Goal: Task Accomplishment & Management: Manage account settings

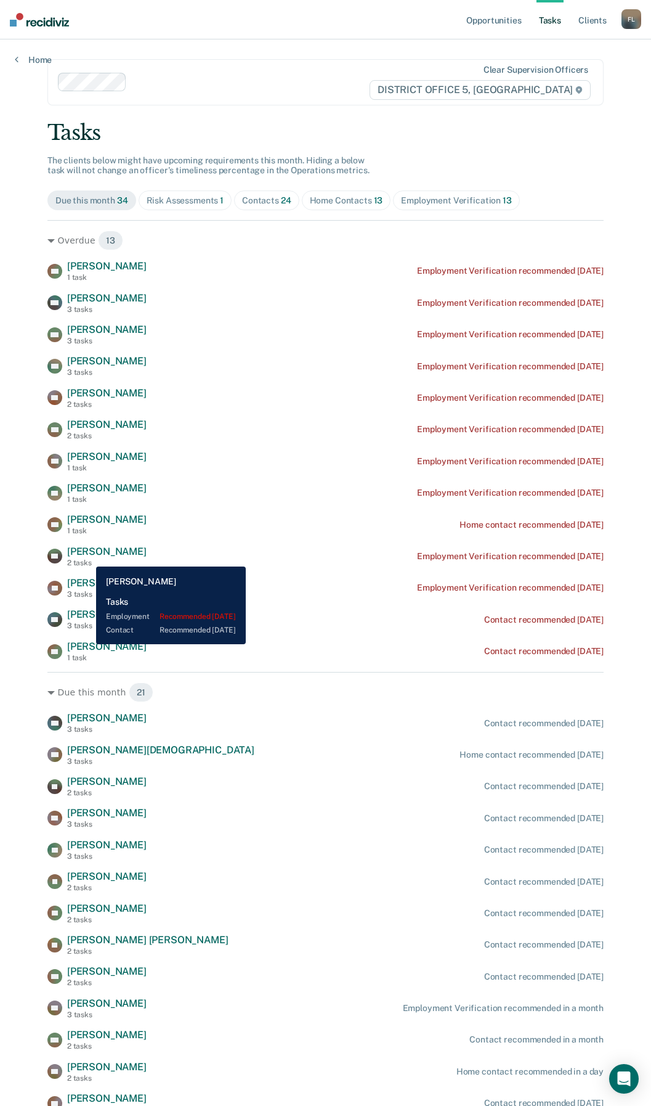
click at [87, 557] on div "[PERSON_NAME] 2 tasks" at bounding box center [107, 556] width 80 height 22
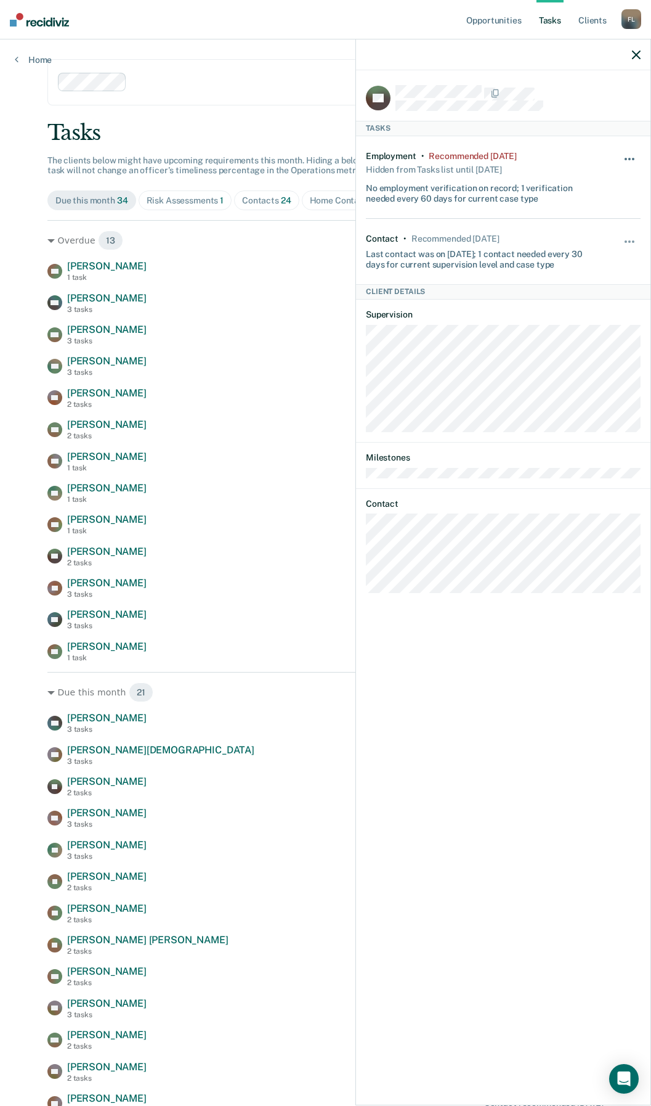
click at [635, 155] on button "button" at bounding box center [630, 165] width 21 height 20
click at [586, 255] on button "90 days" at bounding box center [596, 257] width 89 height 20
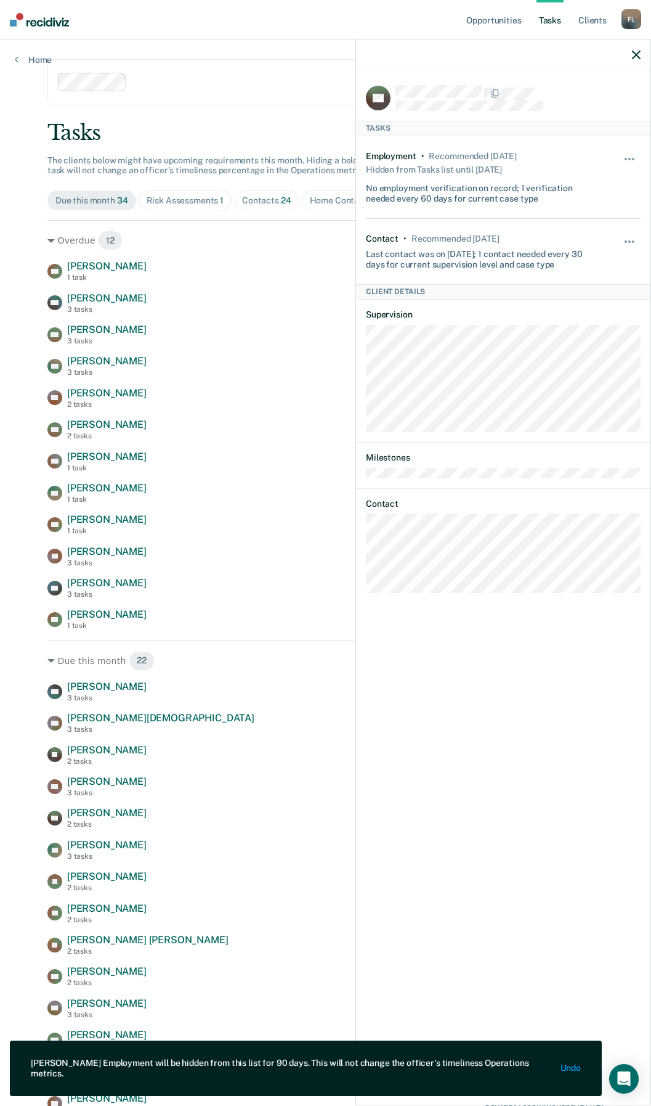
click at [635, 54] on icon "button" at bounding box center [636, 55] width 9 height 9
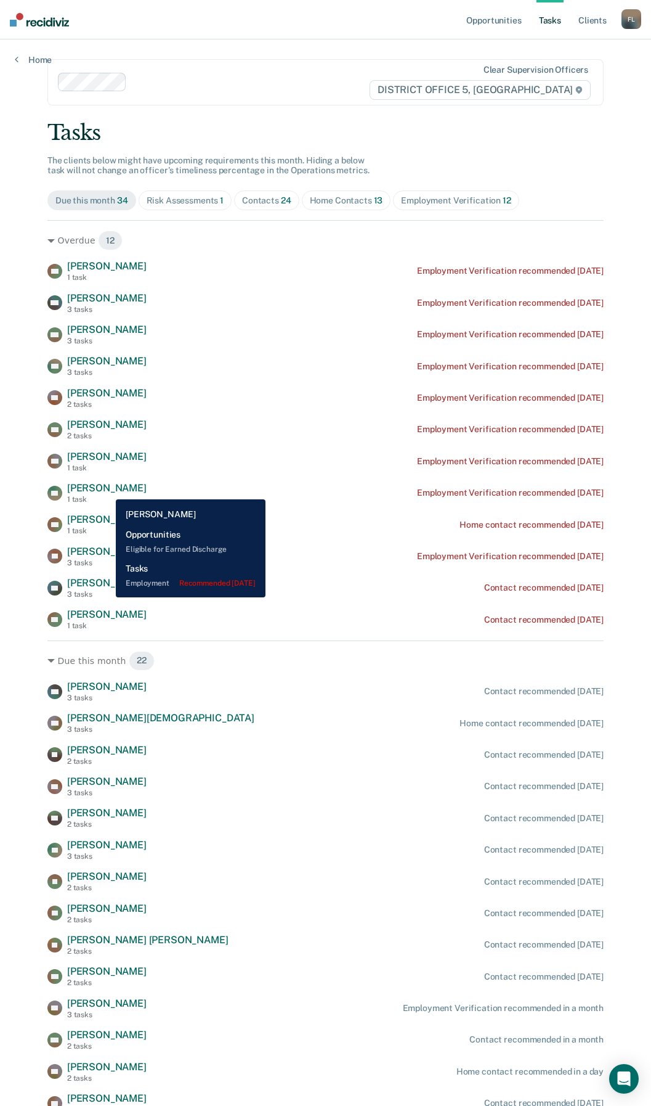
click at [107, 490] on span "[PERSON_NAME]" at bounding box center [107, 488] width 80 height 12
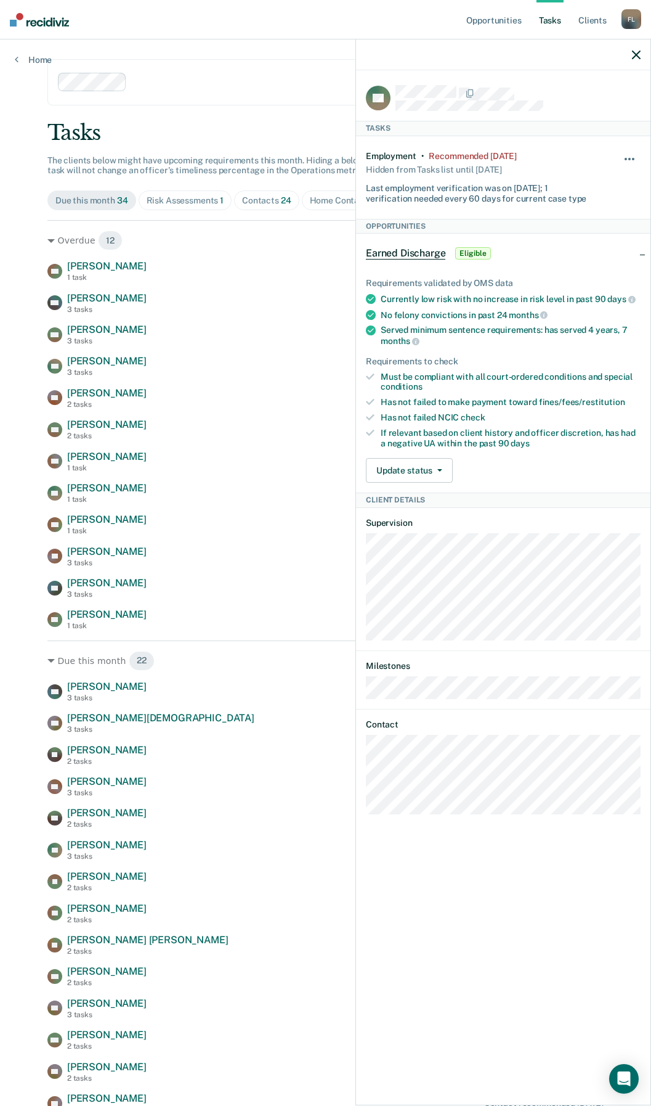
click at [634, 155] on button "button" at bounding box center [630, 165] width 21 height 20
click at [584, 259] on button "90 days" at bounding box center [596, 257] width 89 height 20
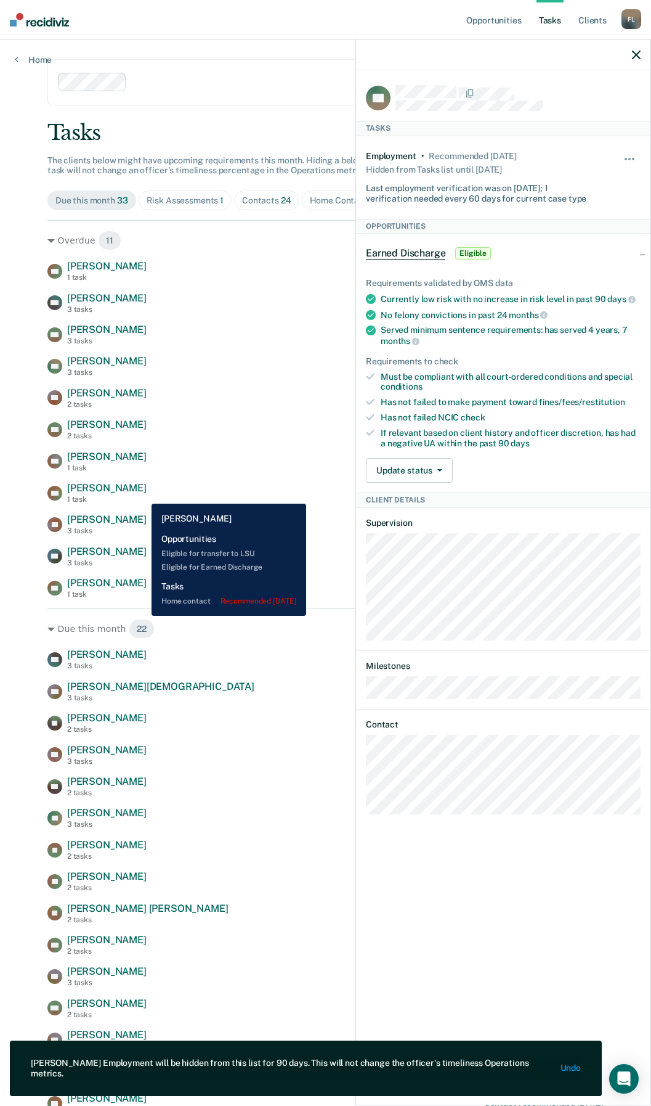
click at [142, 494] on div "TM [PERSON_NAME] 1 task Home contact recommended [DATE]" at bounding box center [325, 493] width 557 height 22
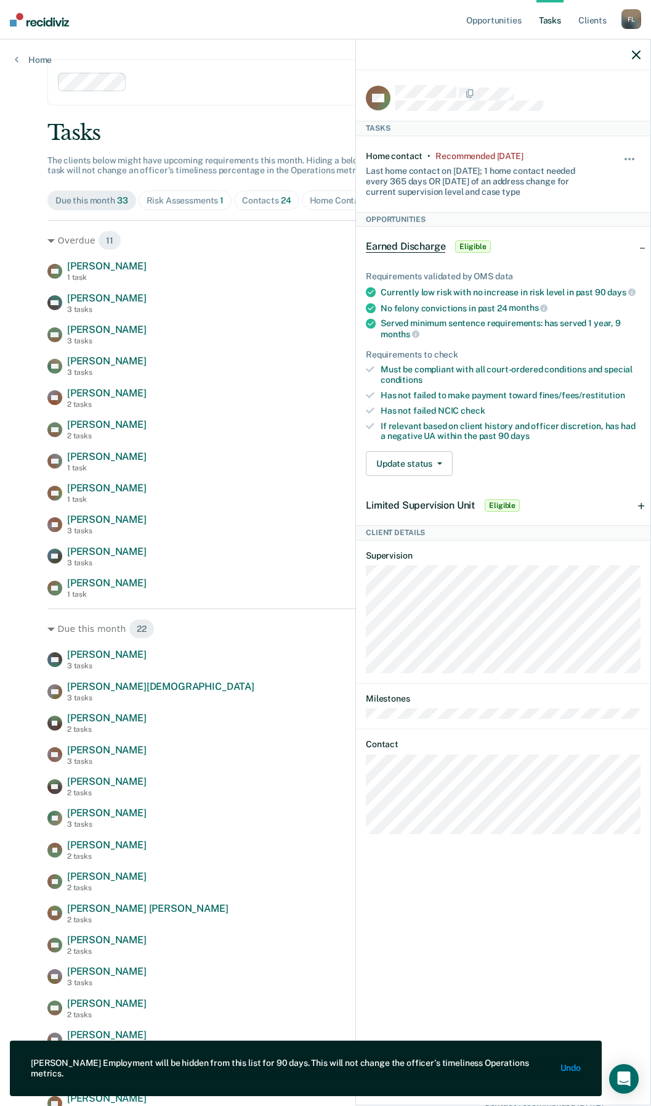
click at [637, 52] on icon "button" at bounding box center [636, 55] width 9 height 9
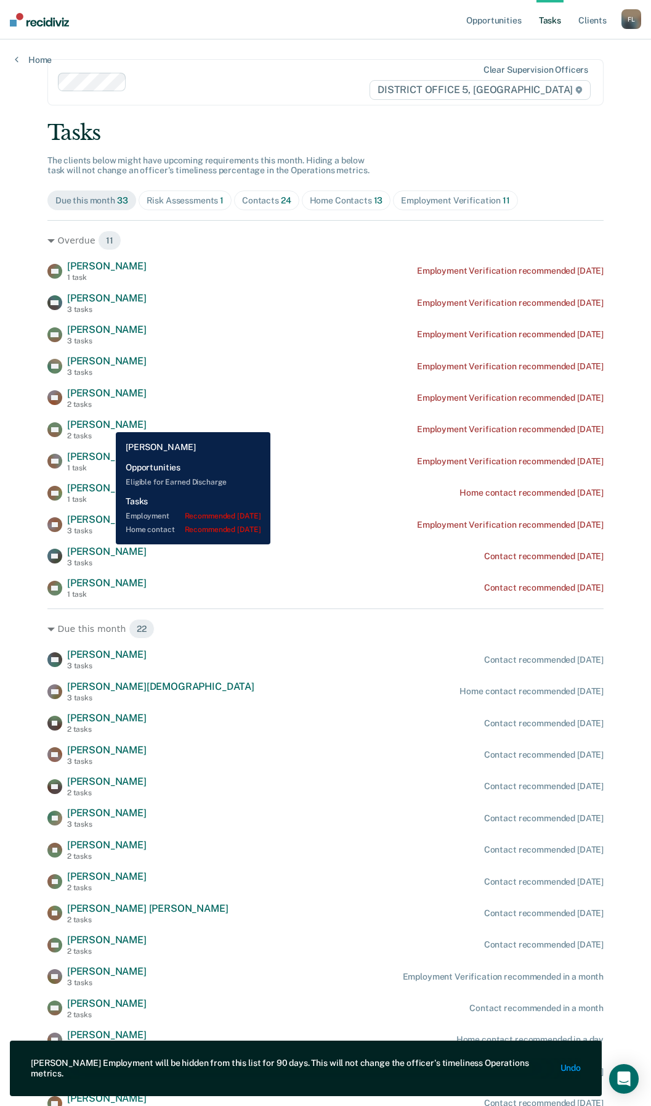
click at [107, 423] on span "[PERSON_NAME]" at bounding box center [107, 424] width 80 height 12
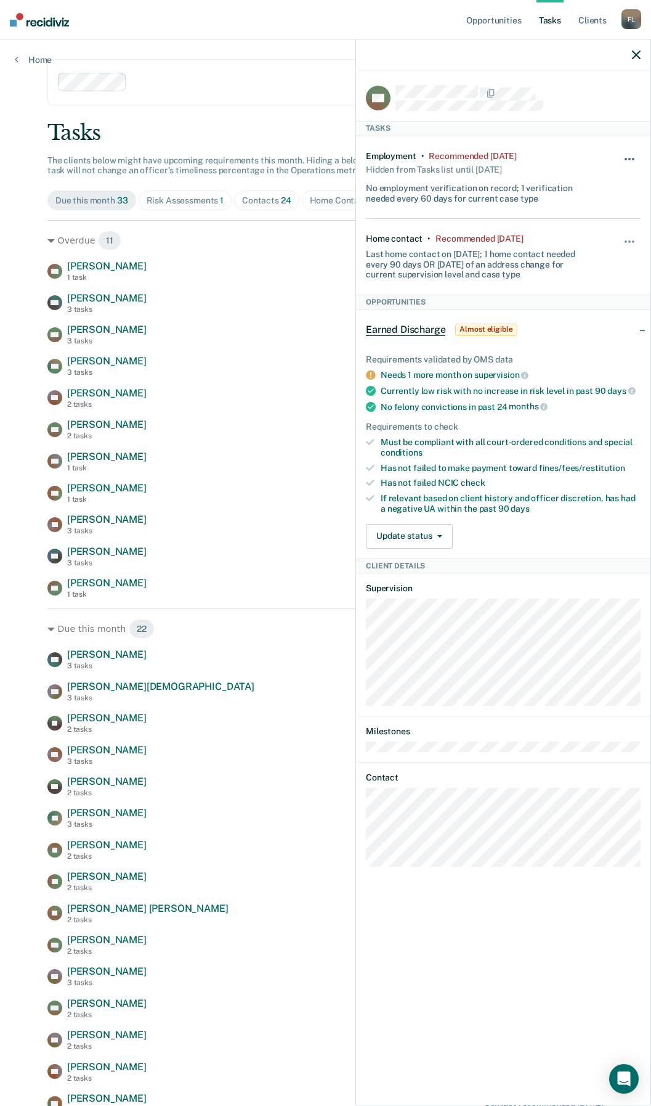
click at [634, 155] on button "button" at bounding box center [630, 165] width 21 height 20
click at [581, 255] on button "90 days" at bounding box center [596, 257] width 89 height 20
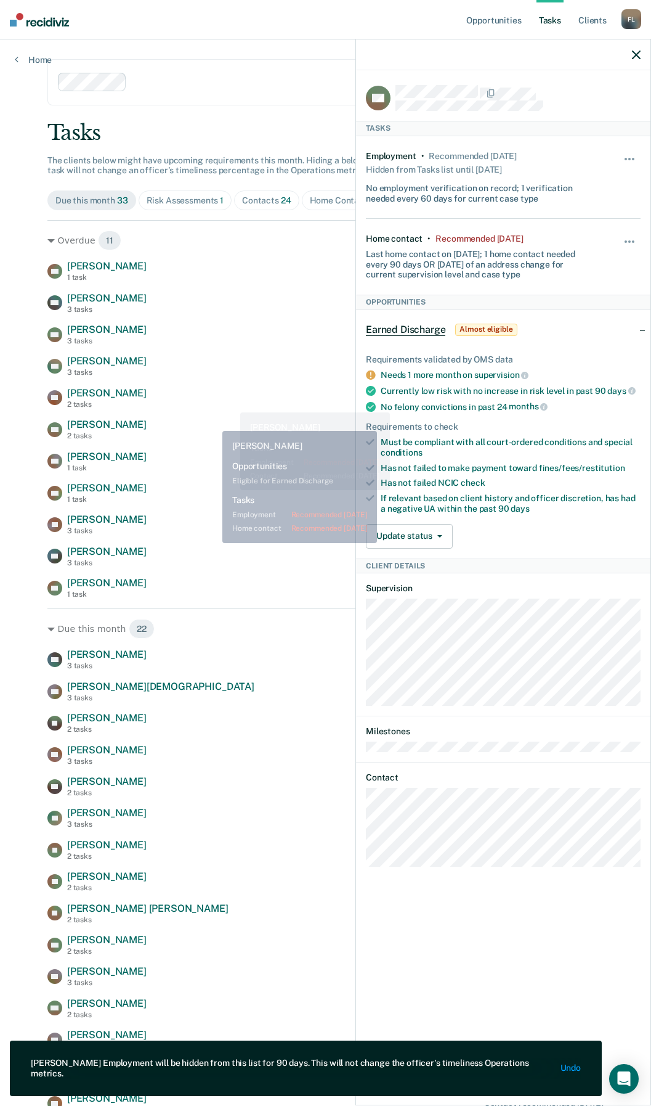
click at [213, 422] on div "AW [PERSON_NAME] 2 tasks Home contact recommended [DATE]" at bounding box center [325, 429] width 557 height 22
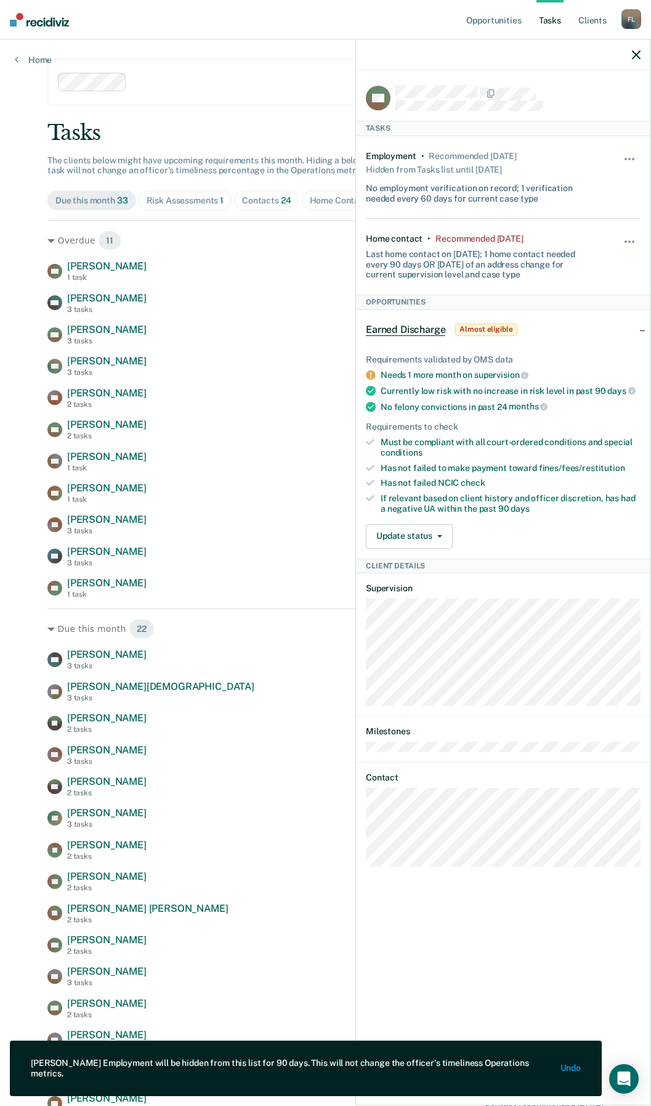
click at [640, 55] on icon "button" at bounding box center [636, 55] width 9 height 9
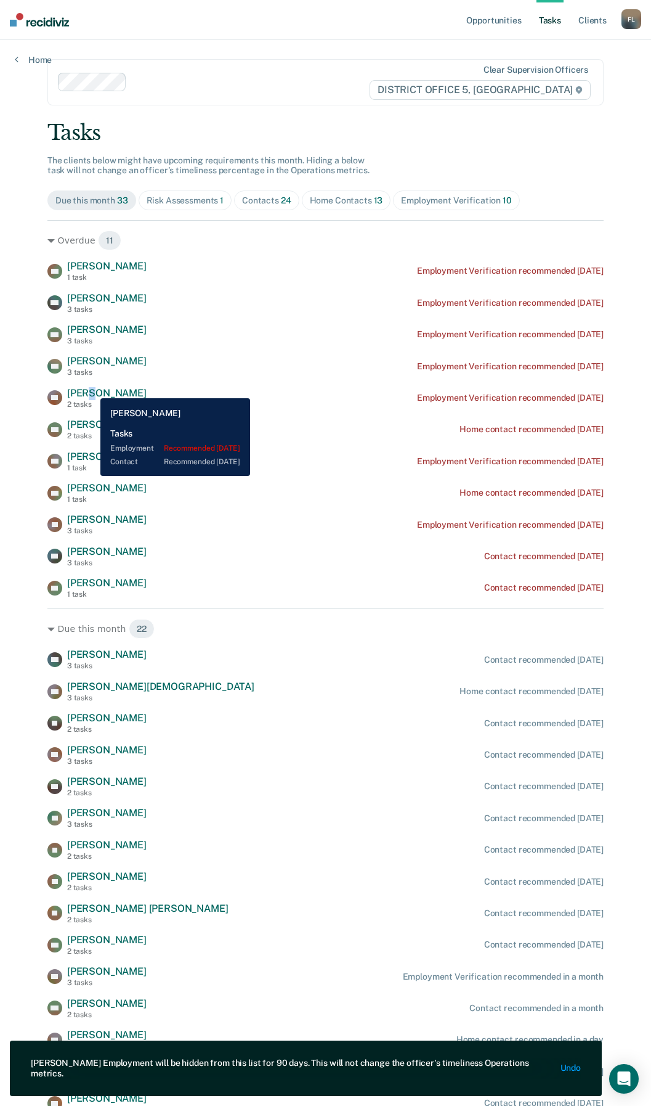
click at [92, 388] on span "[PERSON_NAME]" at bounding box center [107, 393] width 80 height 12
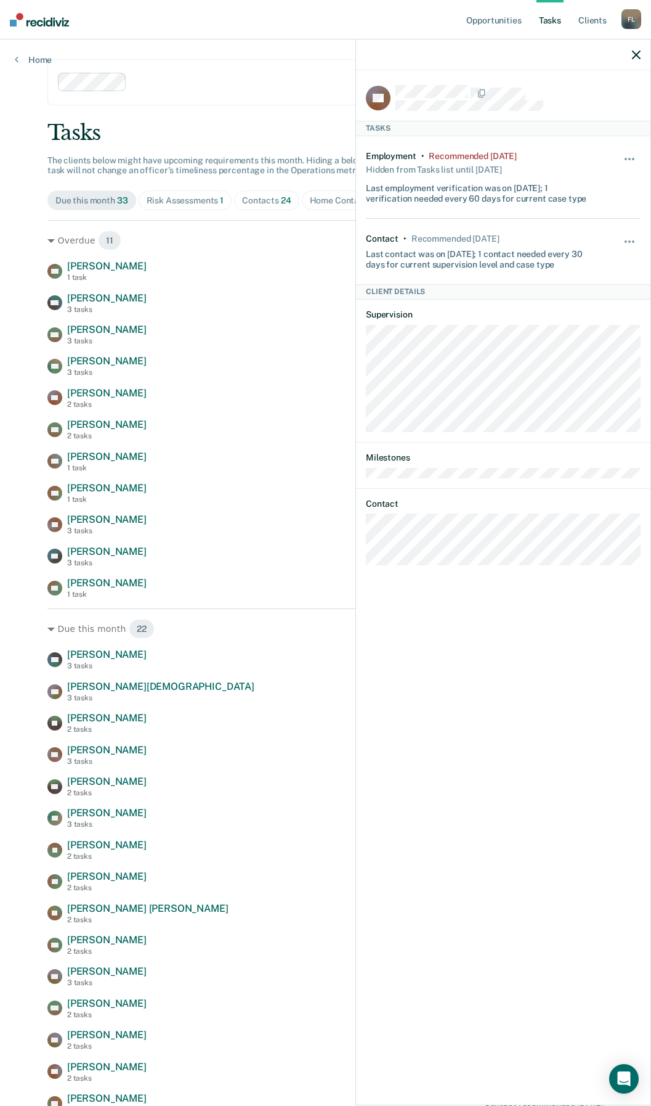
click at [636, 152] on div "Hide from tasks list for... 7 days 30 days 90 days" at bounding box center [630, 177] width 21 height 53
click at [624, 155] on button "button" at bounding box center [630, 165] width 21 height 20
click at [574, 254] on button "90 days" at bounding box center [596, 257] width 89 height 20
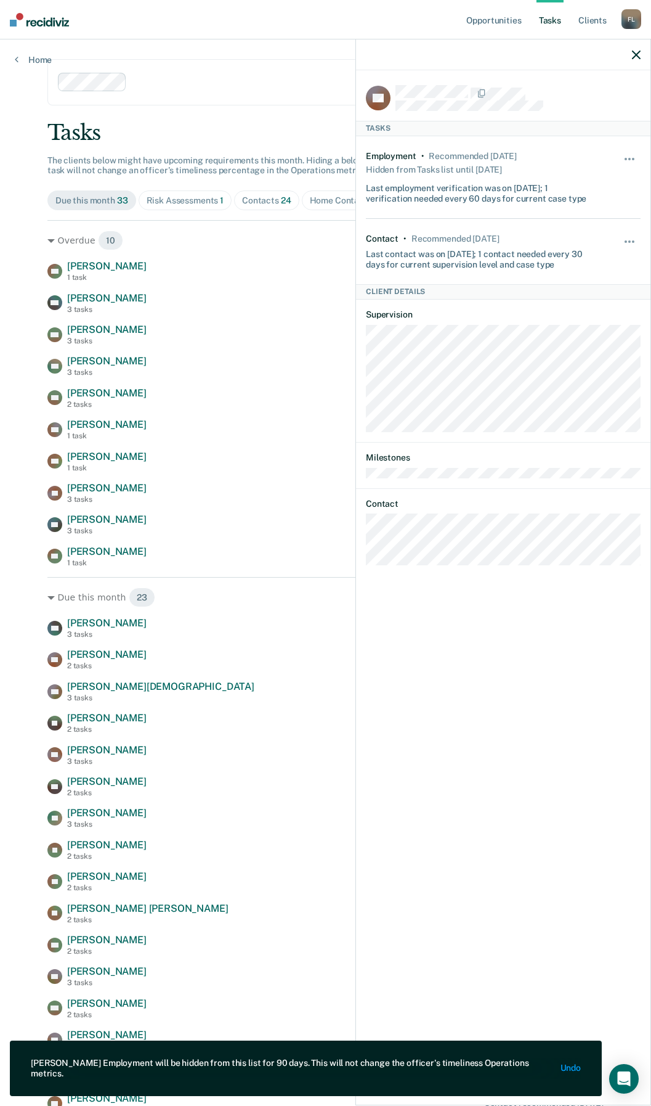
click at [640, 52] on icon "button" at bounding box center [636, 55] width 9 height 9
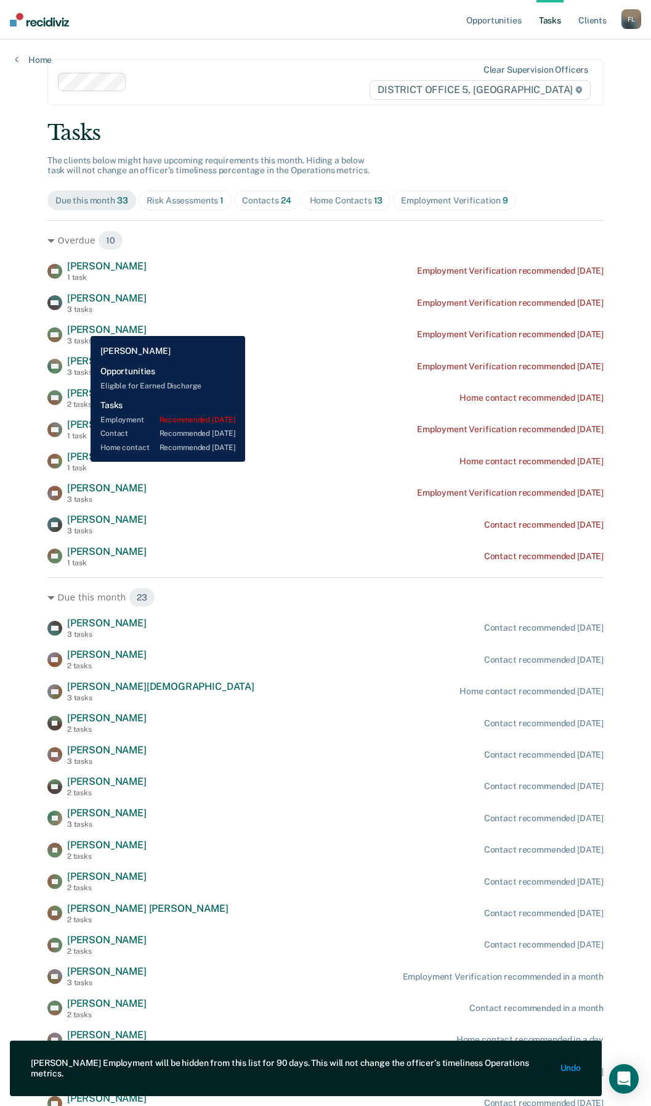
click at [94, 327] on span "[PERSON_NAME]" at bounding box center [107, 330] width 80 height 12
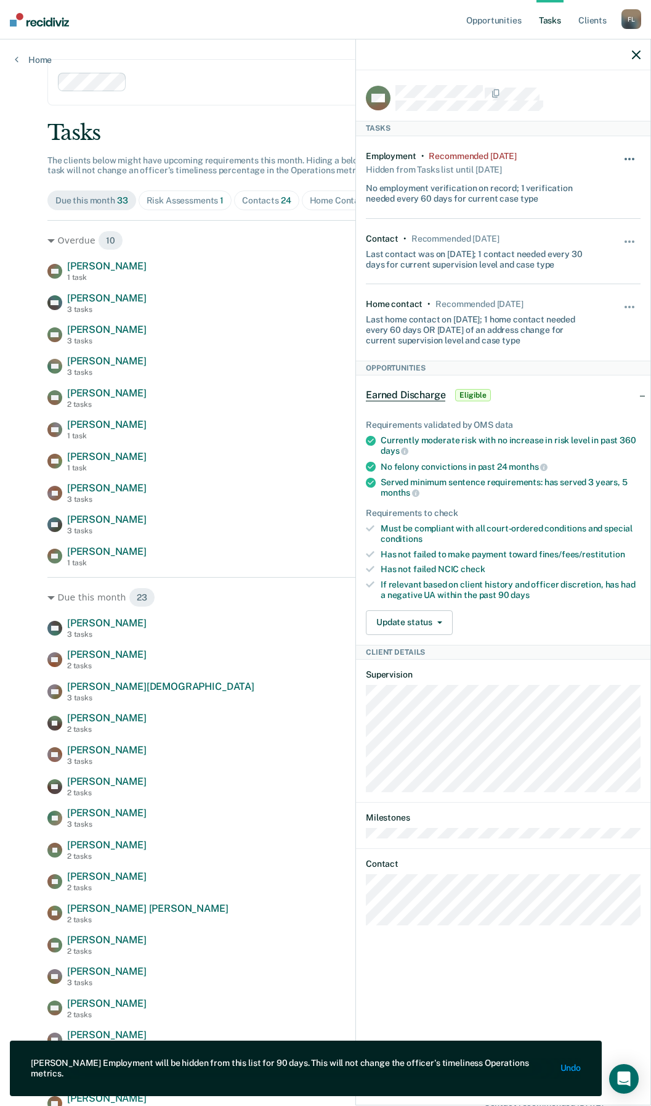
click at [630, 158] on span "button" at bounding box center [630, 159] width 2 height 2
drag, startPoint x: 581, startPoint y: 252, endPoint x: 616, endPoint y: 147, distance: 110.7
click at [581, 253] on button "90 days" at bounding box center [596, 257] width 89 height 20
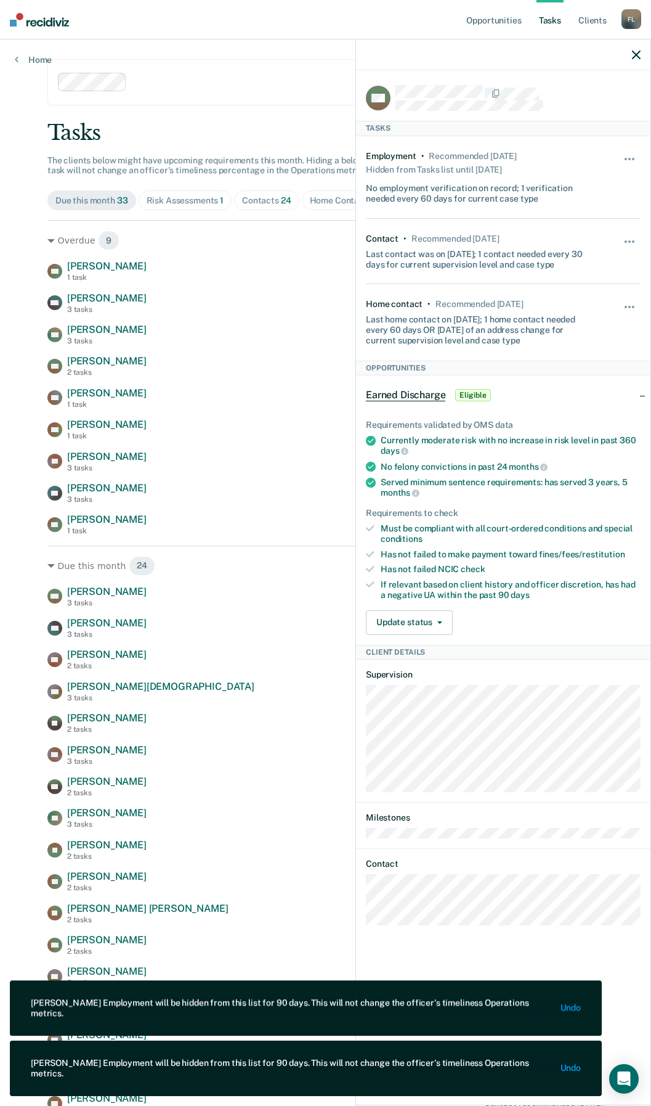
click at [638, 55] on icon "button" at bounding box center [636, 55] width 9 height 9
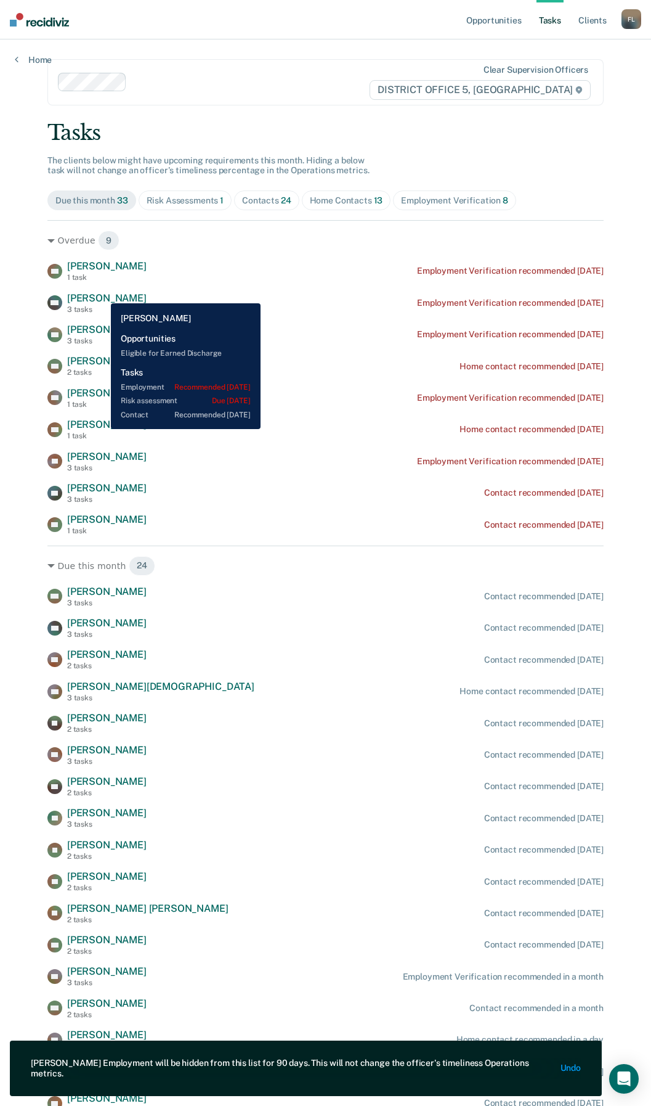
click at [102, 294] on span "[PERSON_NAME]" at bounding box center [107, 298] width 80 height 12
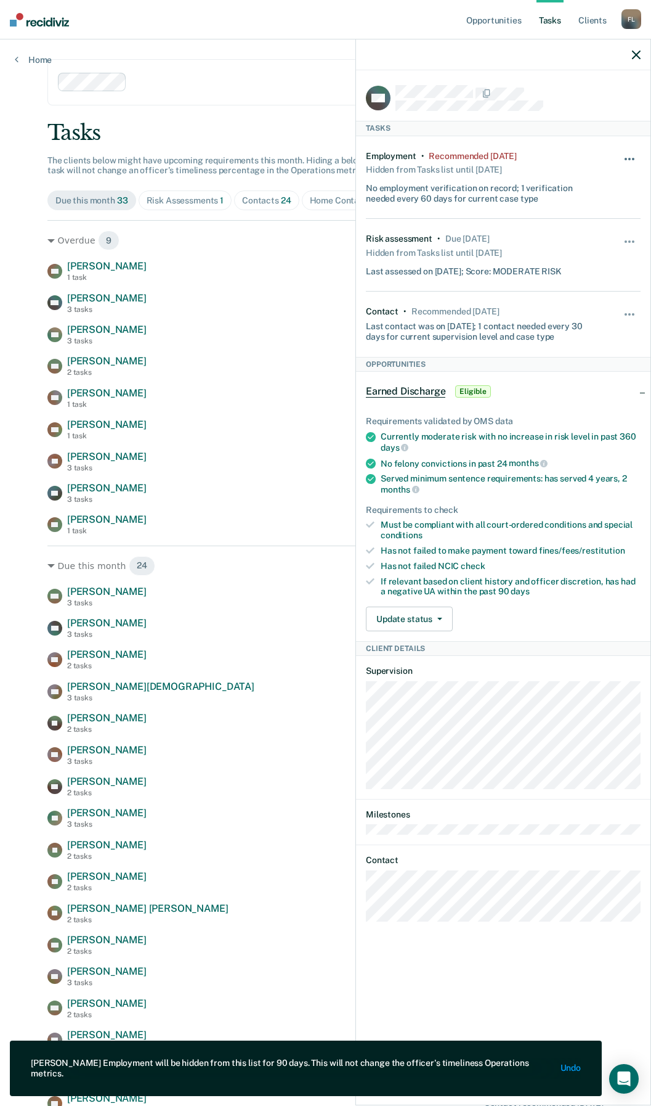
click at [629, 158] on span "button" at bounding box center [630, 159] width 2 height 2
click at [580, 249] on button "90 days" at bounding box center [596, 257] width 89 height 20
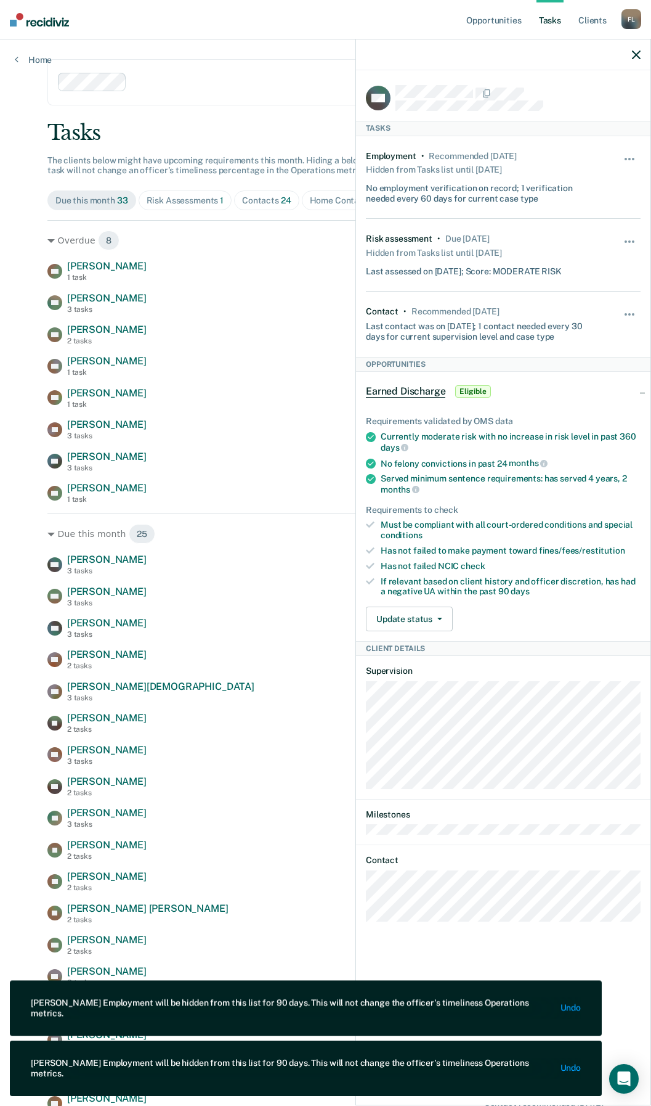
click at [634, 56] on icon "button" at bounding box center [636, 55] width 9 height 9
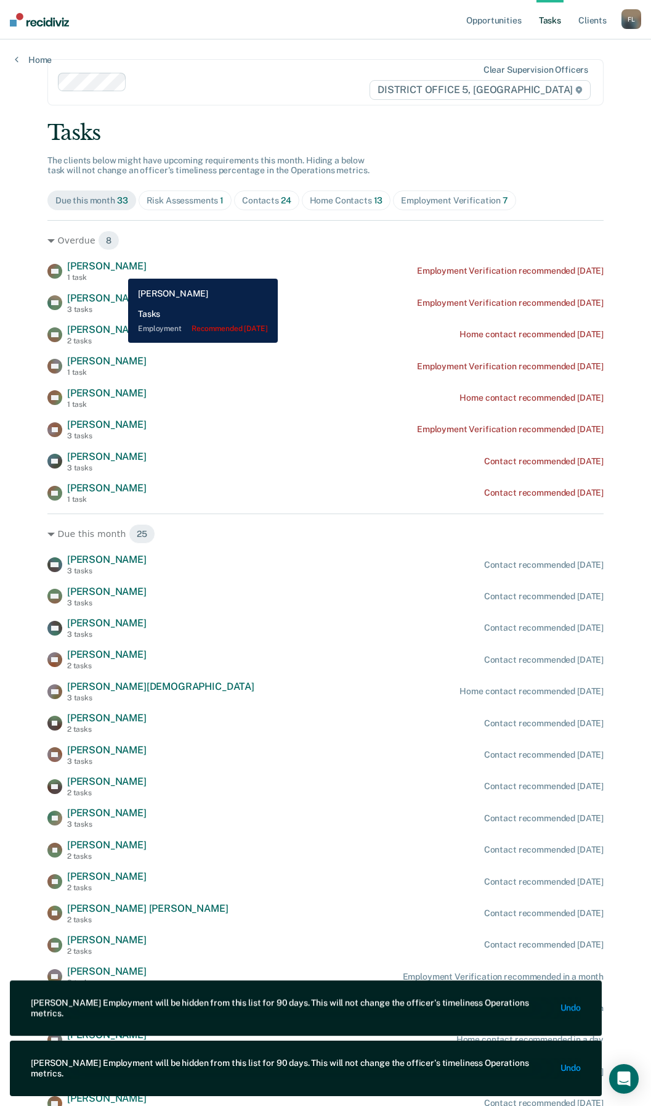
click at [119, 269] on span "[PERSON_NAME]" at bounding box center [107, 266] width 80 height 12
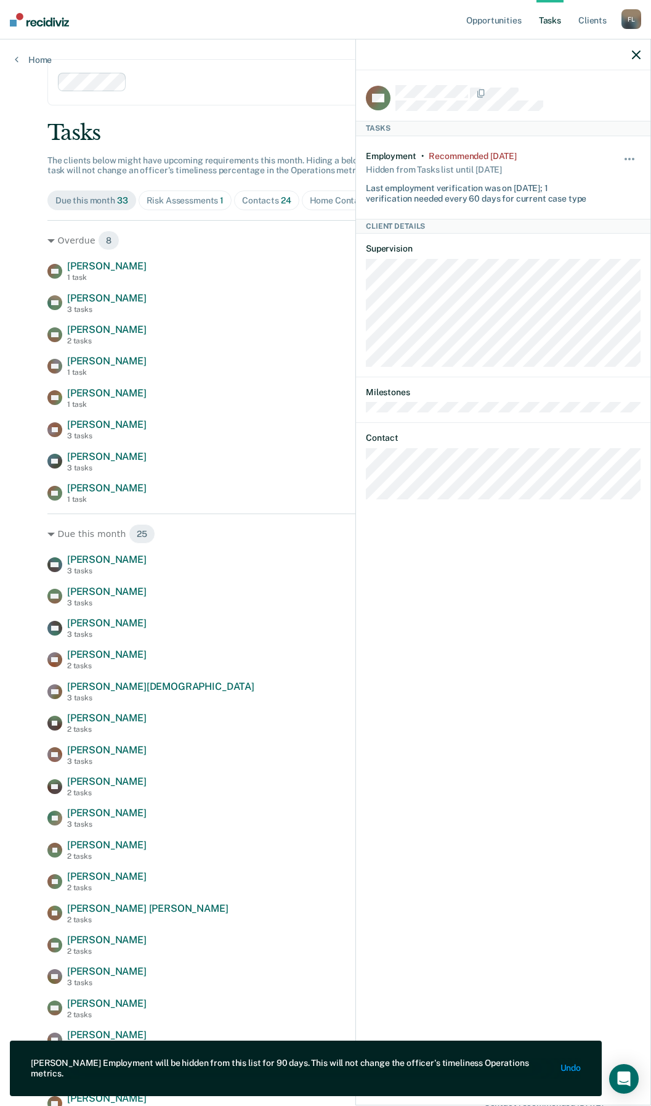
click at [629, 153] on div "Hide from tasks list for... 7 days 30 days 90 days" at bounding box center [630, 177] width 21 height 53
click at [634, 158] on span "button" at bounding box center [633, 159] width 2 height 2
click at [580, 251] on button "90 days" at bounding box center [596, 257] width 89 height 20
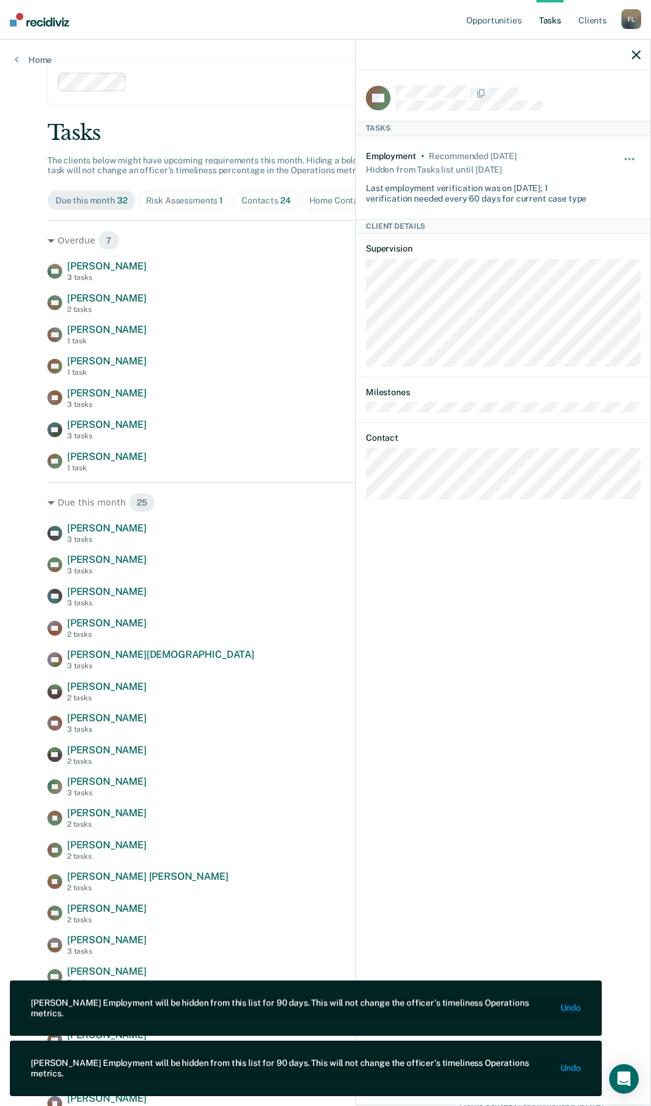
click at [640, 50] on button "button" at bounding box center [636, 54] width 9 height 10
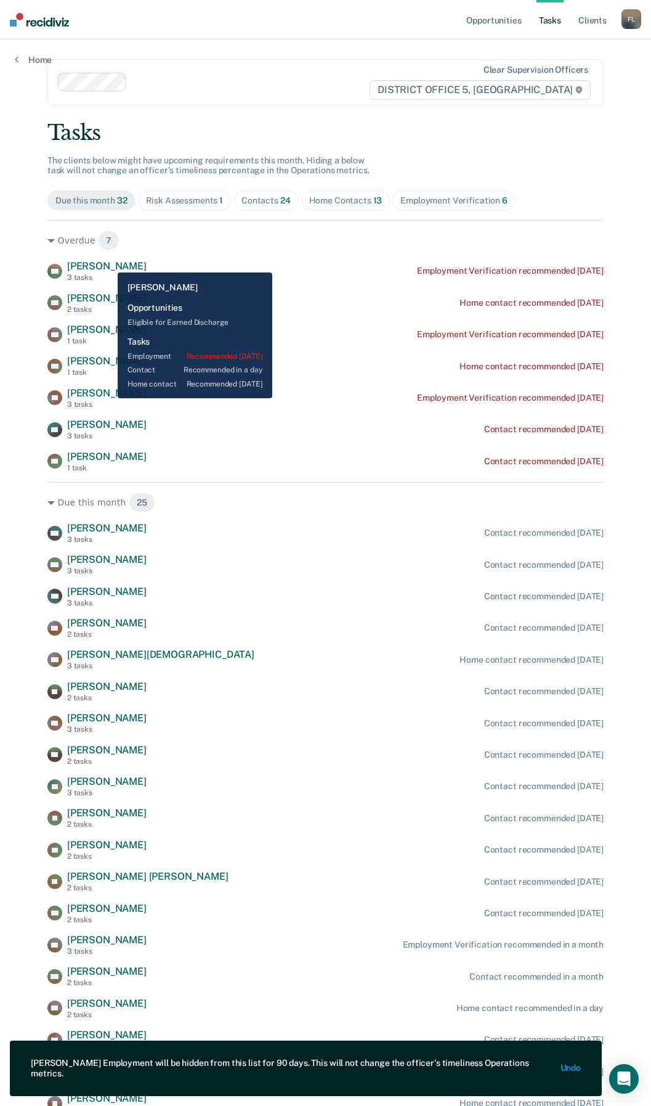
click at [108, 266] on span "[PERSON_NAME]" at bounding box center [107, 266] width 80 height 12
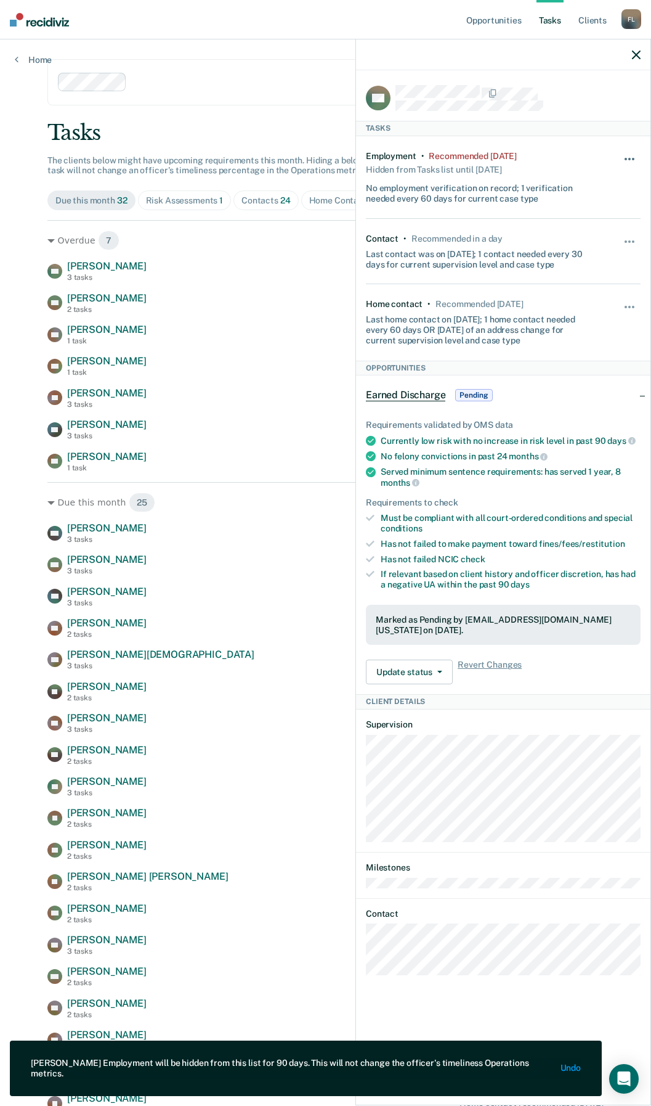
click at [626, 155] on button "button" at bounding box center [630, 165] width 21 height 20
click at [580, 251] on button "90 days" at bounding box center [596, 257] width 89 height 20
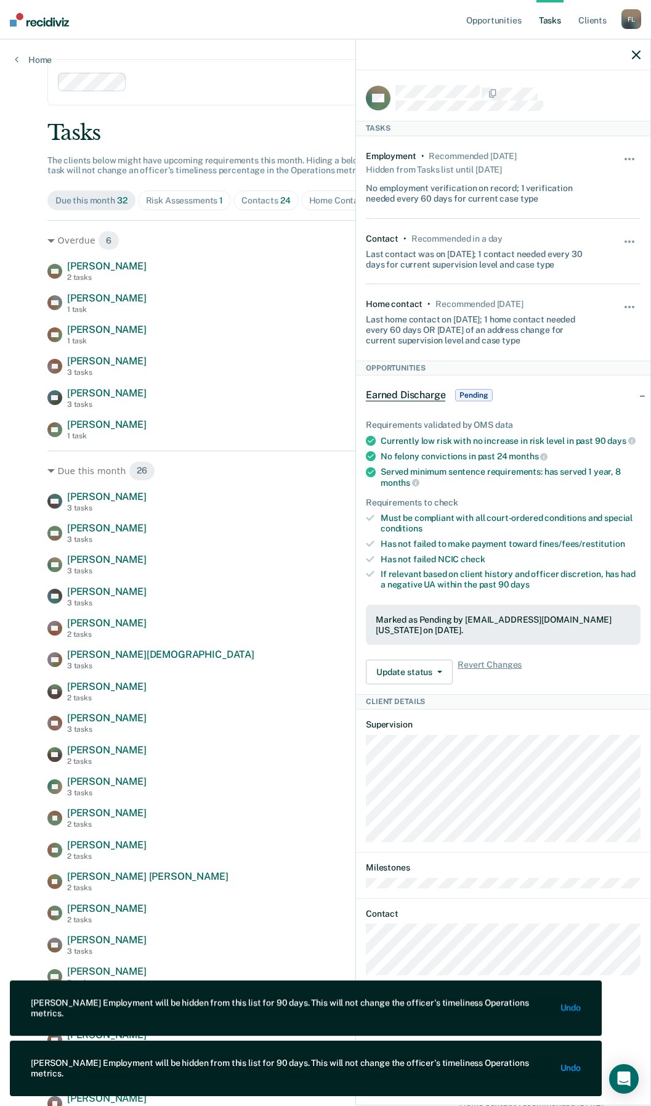
click at [633, 54] on icon "button" at bounding box center [636, 55] width 9 height 9
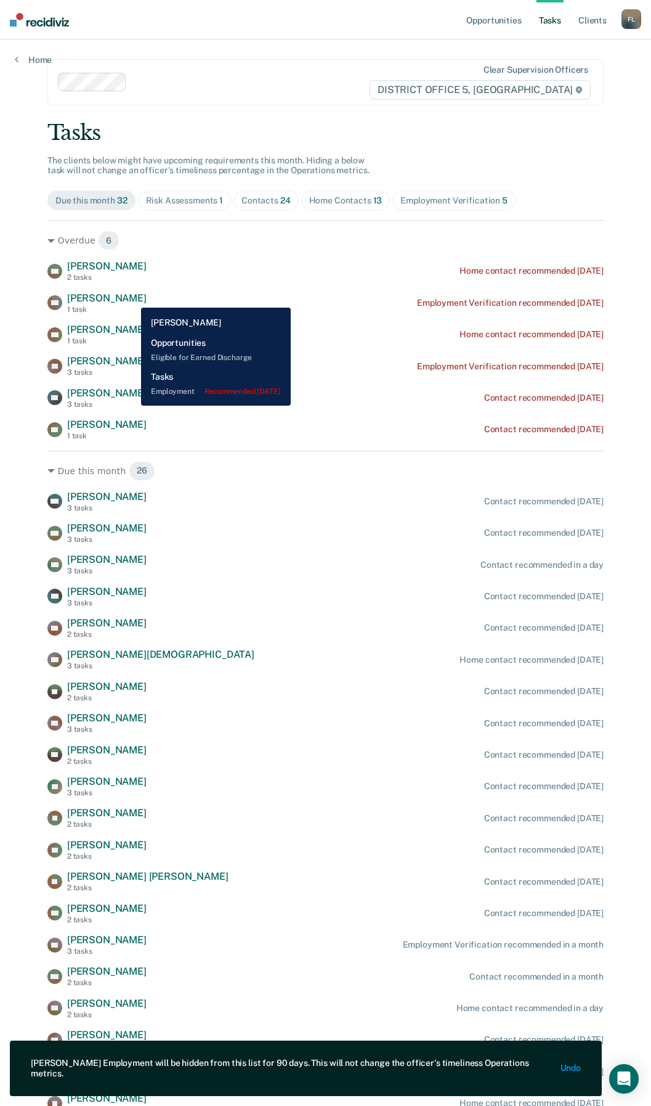
click at [132, 298] on span "[PERSON_NAME]" at bounding box center [107, 298] width 80 height 12
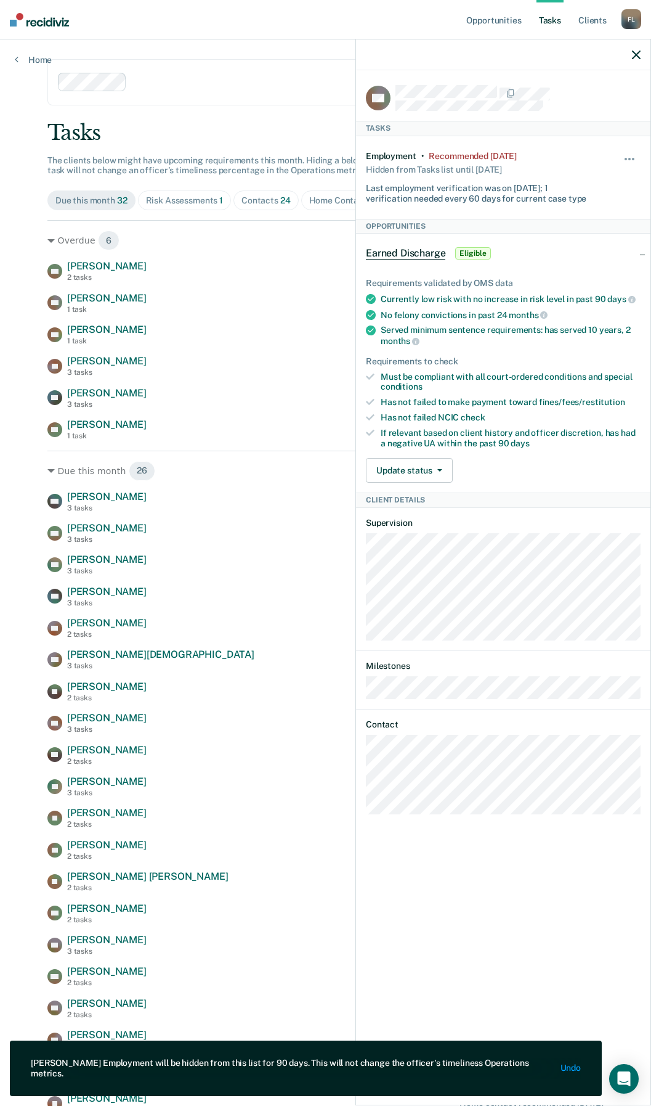
click at [628, 153] on div "Hide from tasks list for... 7 days 30 days 90 days" at bounding box center [630, 177] width 21 height 53
click at [632, 151] on div "Hide from tasks list for... 7 days 30 days 90 days" at bounding box center [630, 177] width 21 height 53
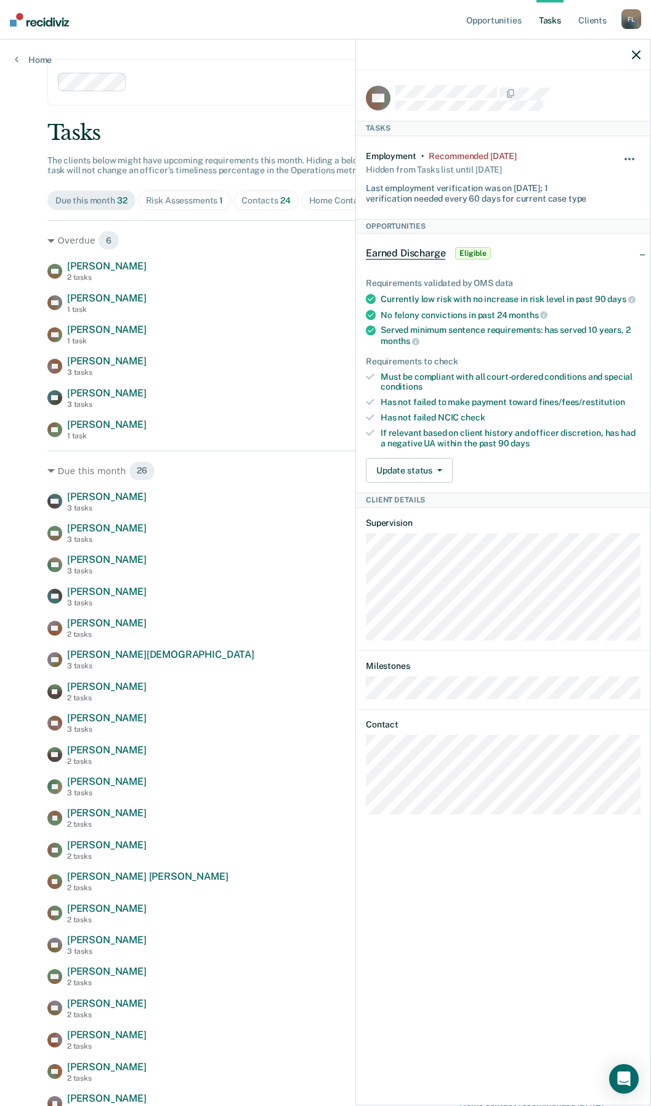
click at [629, 160] on button "button" at bounding box center [630, 165] width 21 height 20
click at [585, 251] on button "90 days" at bounding box center [596, 257] width 89 height 20
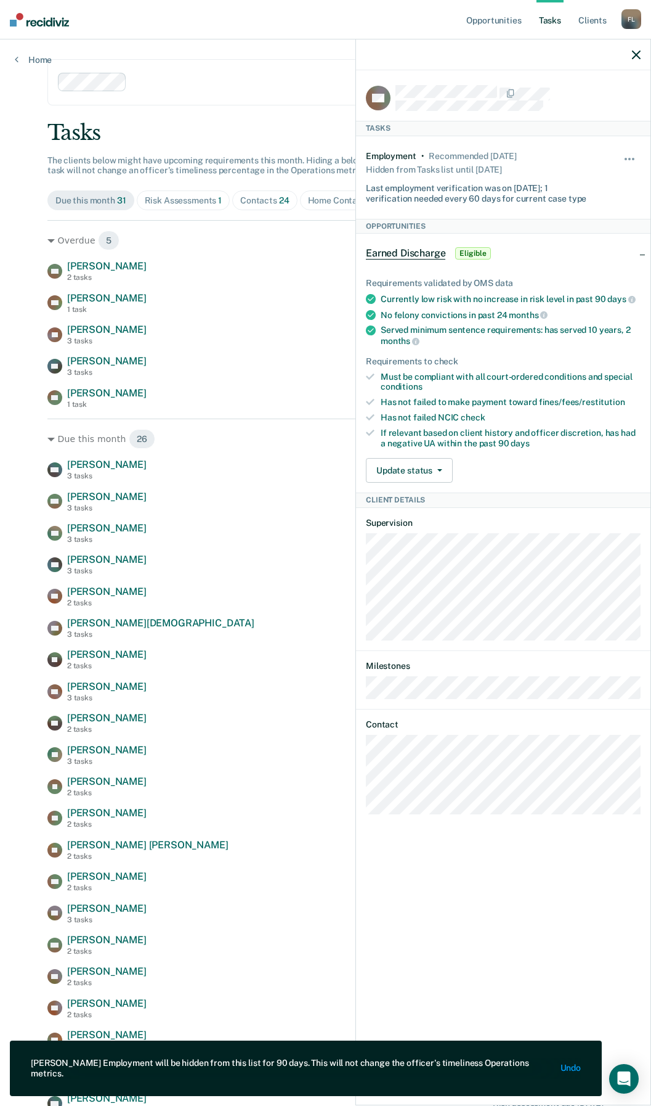
click at [635, 49] on button "button" at bounding box center [636, 54] width 9 height 10
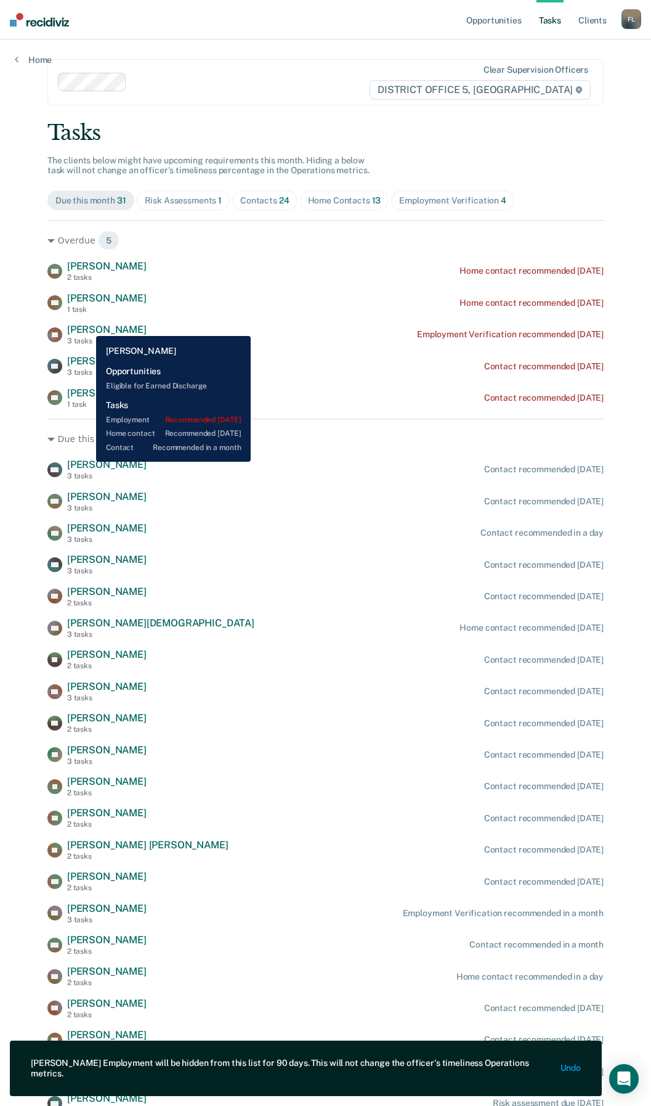
click at [87, 327] on span "[PERSON_NAME]" at bounding box center [107, 330] width 80 height 12
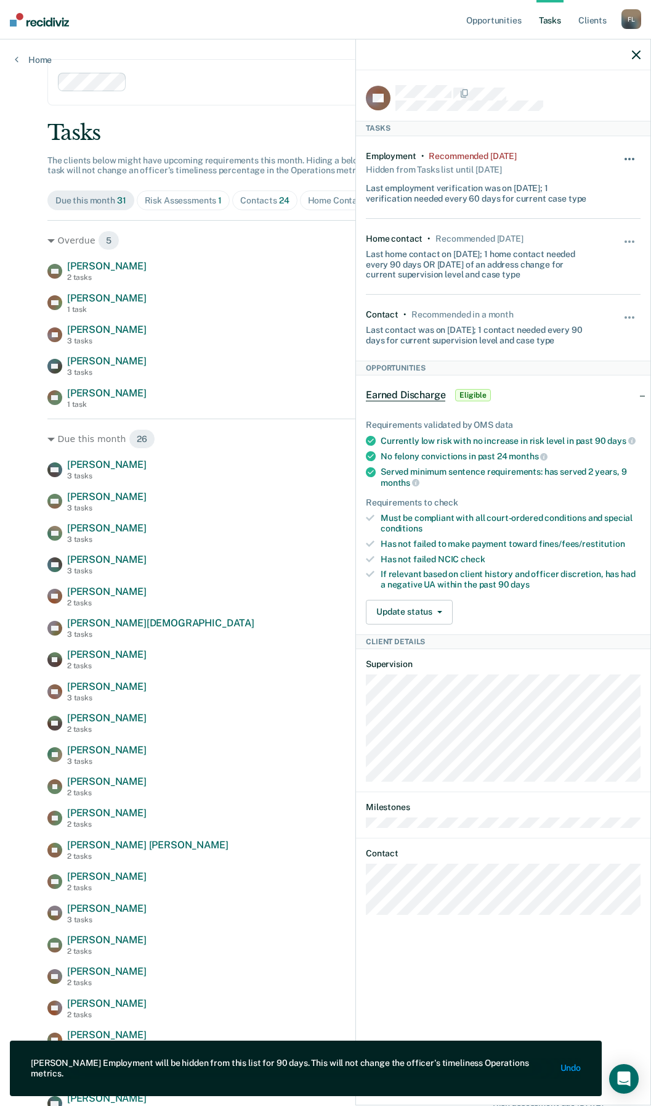
click at [627, 155] on button "button" at bounding box center [630, 165] width 21 height 20
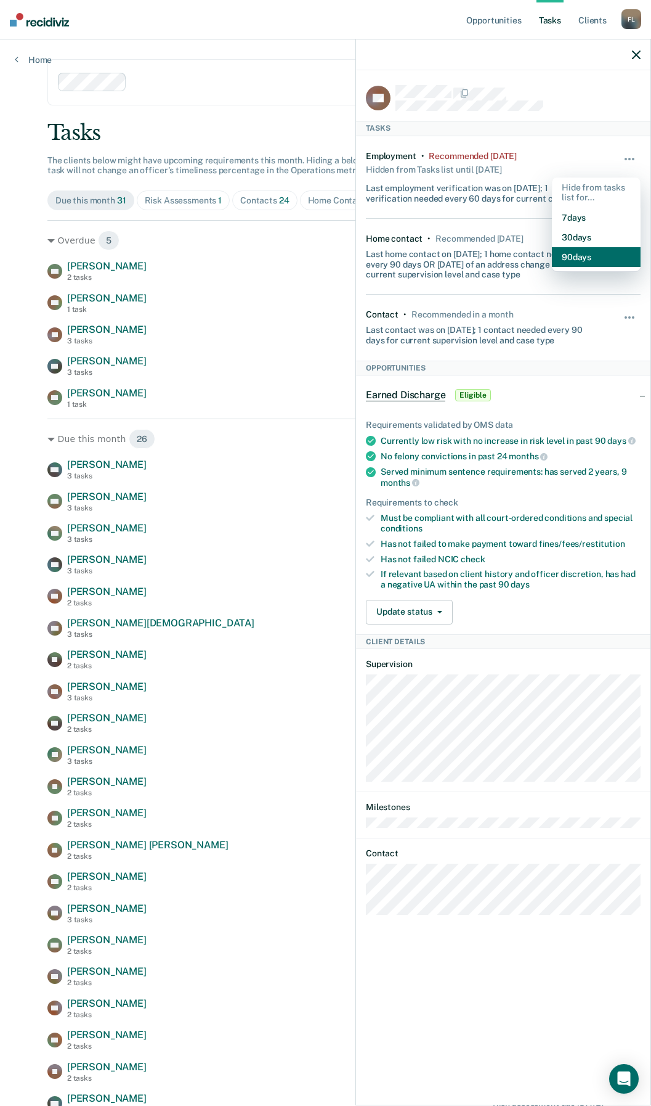
click at [587, 250] on button "90 days" at bounding box center [596, 257] width 89 height 20
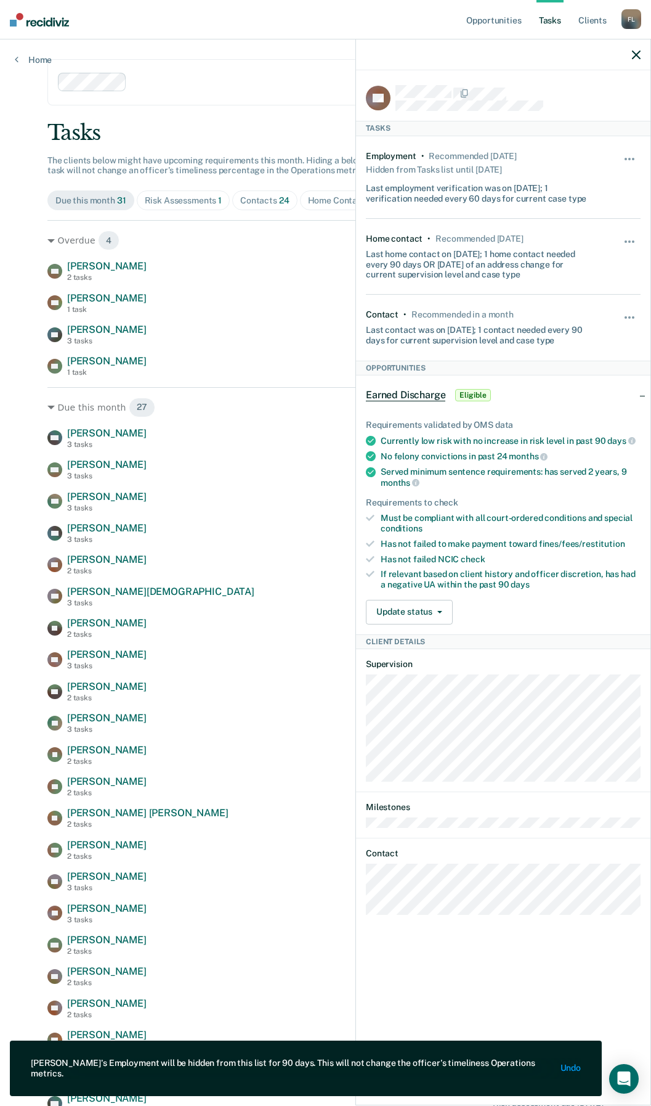
click at [638, 52] on icon "button" at bounding box center [636, 55] width 9 height 9
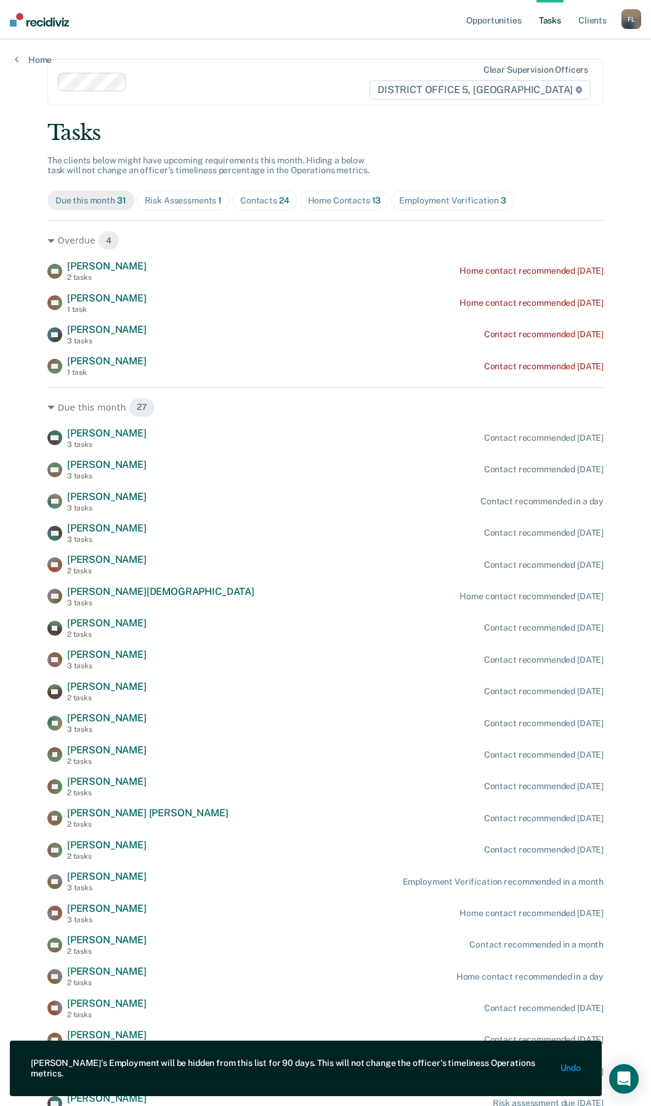
click at [192, 195] on span "Risk Assessments 1" at bounding box center [184, 200] width 94 height 20
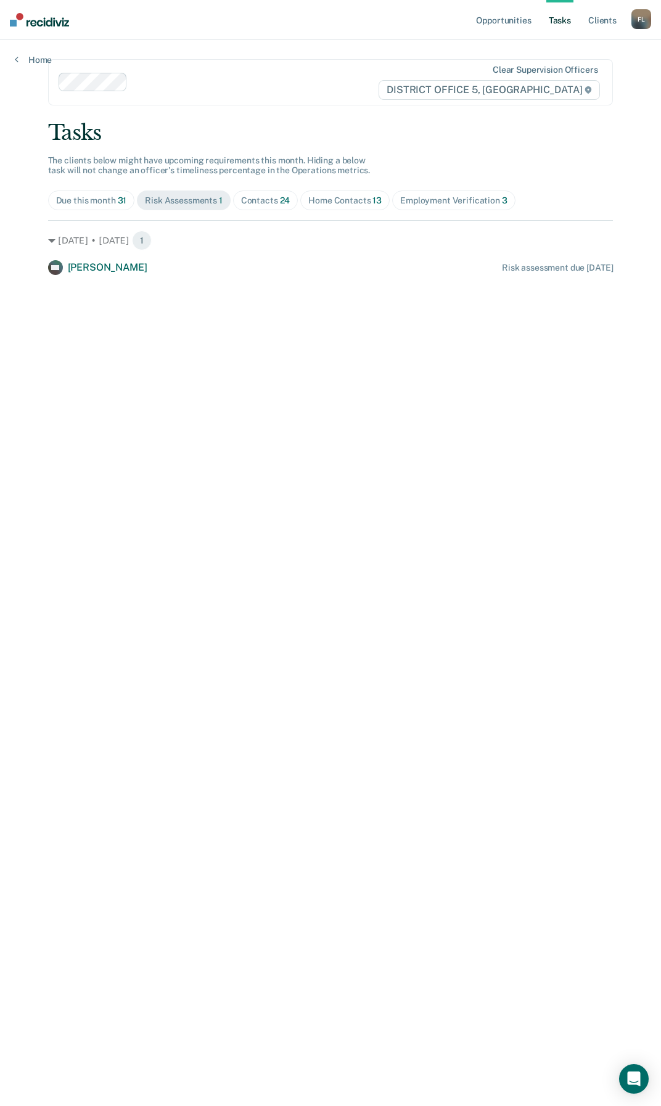
click at [92, 198] on div "Due this month 31" at bounding box center [91, 200] width 71 height 10
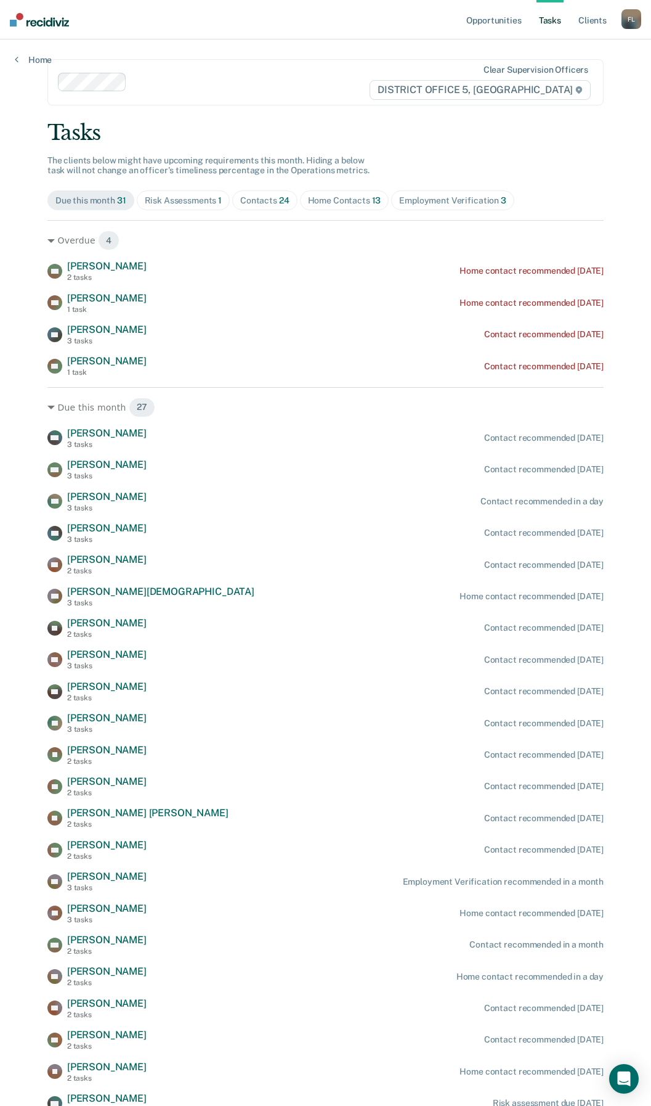
click at [183, 198] on div "Risk Assessments 1" at bounding box center [184, 200] width 78 height 10
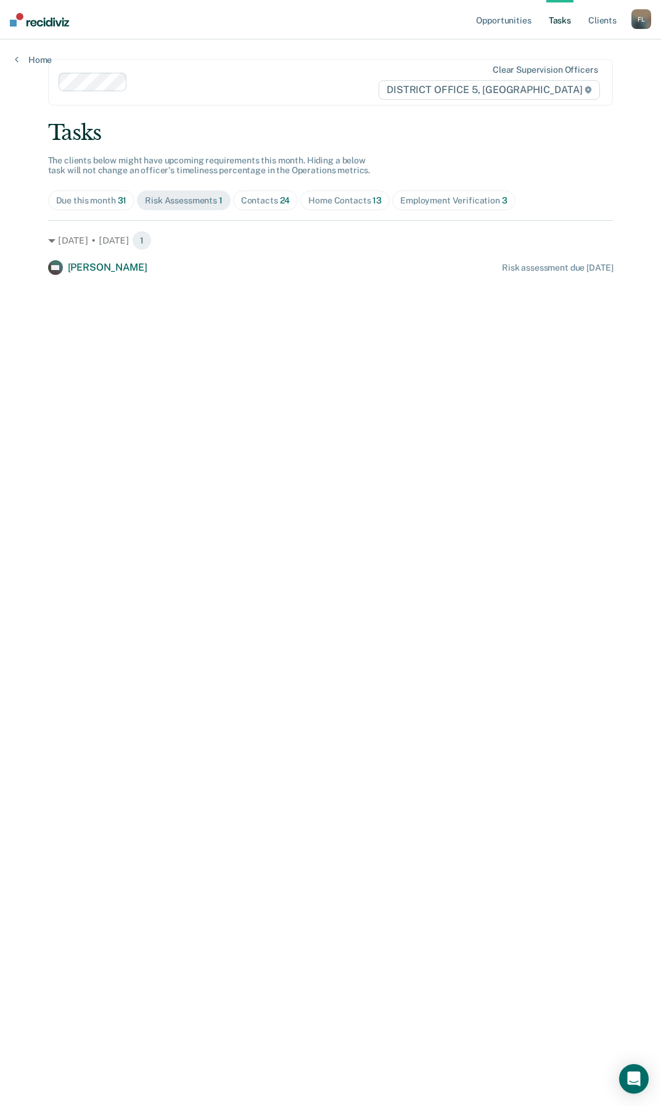
click at [96, 197] on div "Due this month 31" at bounding box center [91, 200] width 71 height 10
